Goal: Task Accomplishment & Management: Manage account settings

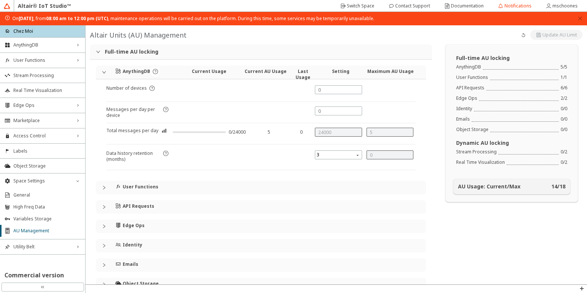
scroll to position [85, 0]
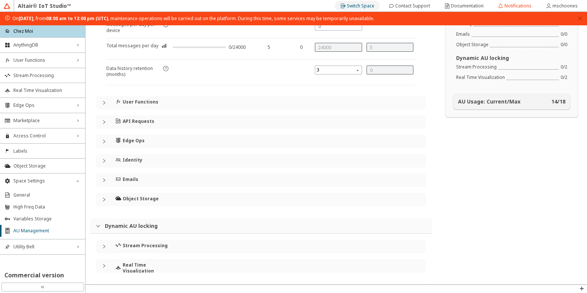
click at [0, 0] on slot "Switch Space" at bounding box center [0, 0] width 0 height 0
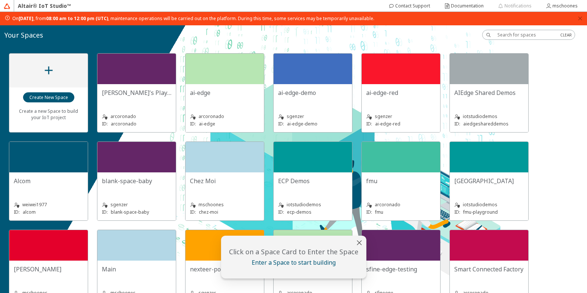
click at [225, 186] on div "Chez Moi" at bounding box center [225, 184] width 70 height 15
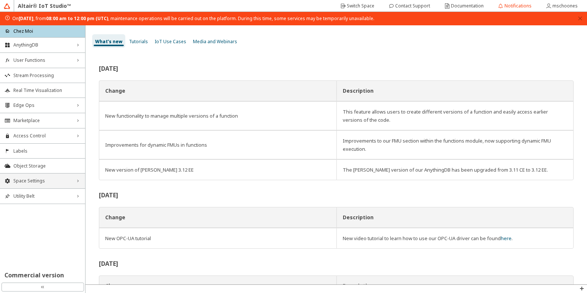
click at [42, 178] on span "Space Settings" at bounding box center [42, 181] width 58 height 6
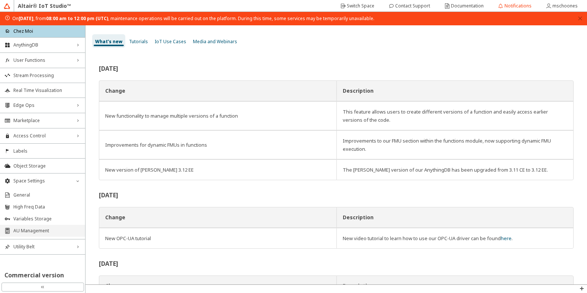
click at [38, 232] on span "AU Management" at bounding box center [46, 231] width 67 height 6
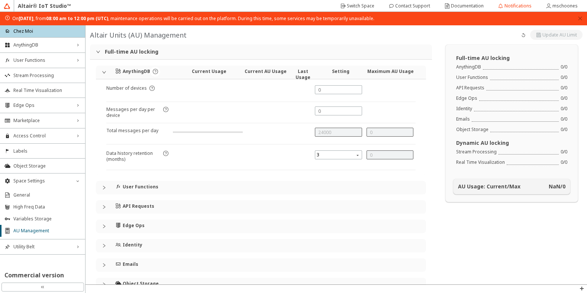
type input "24000"
type input "5"
type input "0"
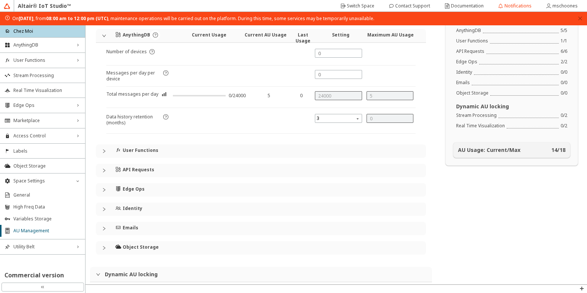
scroll to position [85, 0]
